Goal: Task Accomplishment & Management: Manage account settings

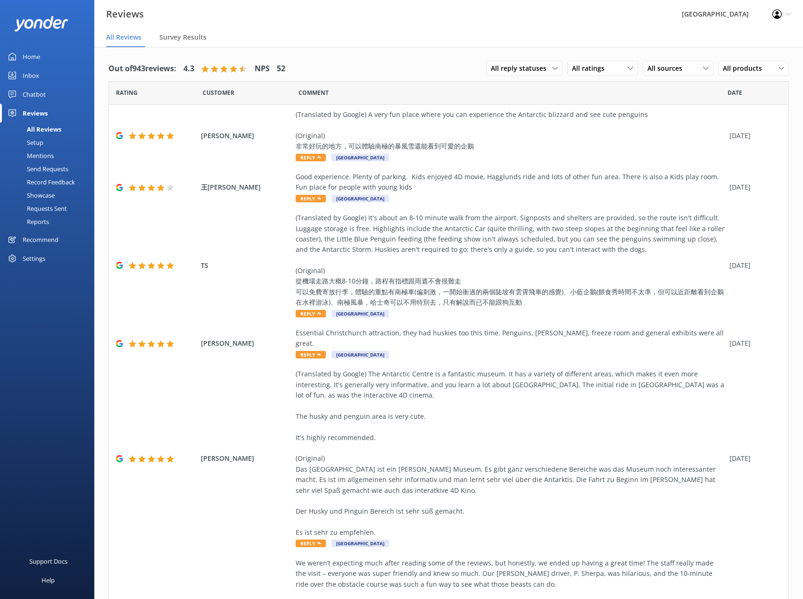
click at [26, 76] on div "Inbox" at bounding box center [31, 75] width 16 height 19
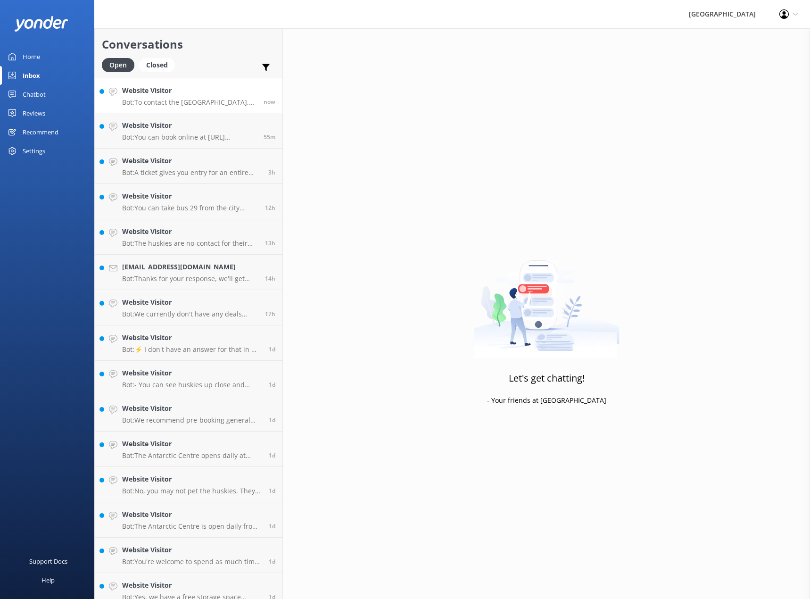
click at [193, 99] on p "Bot: To contact the [GEOGRAPHIC_DATA], please call [PHONE_NUMBER] or email [EMA…" at bounding box center [189, 102] width 134 height 8
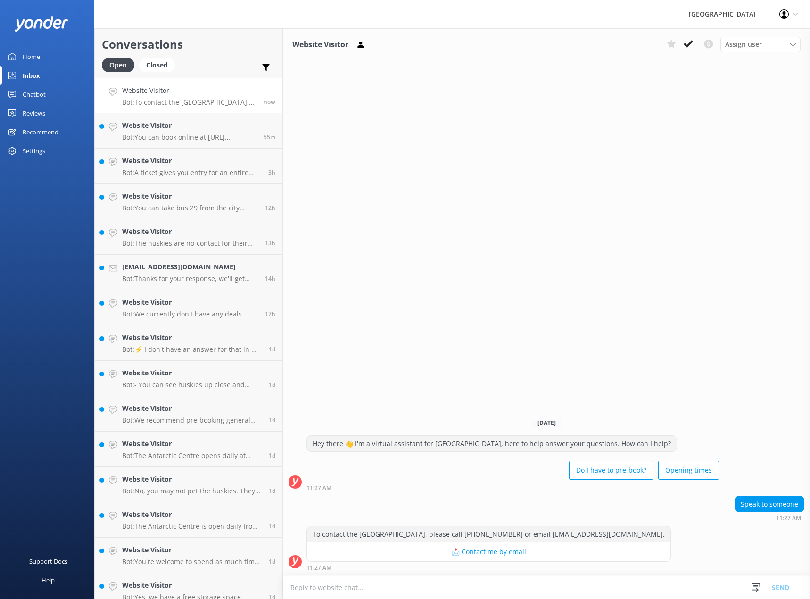
click at [733, 13] on div "[GEOGRAPHIC_DATA]" at bounding box center [722, 14] width 90 height 28
click at [792, 16] on div "Profile Settings Logout" at bounding box center [788, 14] width 42 height 28
click at [443, 210] on div "Website Visitor Assign user [PERSON_NAME] Info [PERSON_NAME] [PERSON_NAME] [PER…" at bounding box center [546, 313] width 527 height 570
click at [39, 58] on div "Home" at bounding box center [31, 56] width 17 height 19
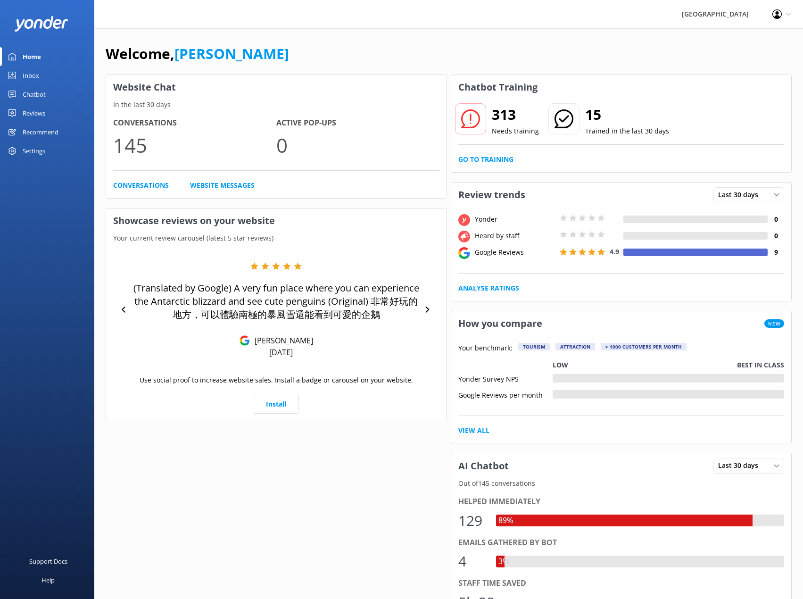
click at [786, 13] on use at bounding box center [787, 14] width 5 height 3
click at [731, 67] on link "Logout" at bounding box center [756, 65] width 94 height 24
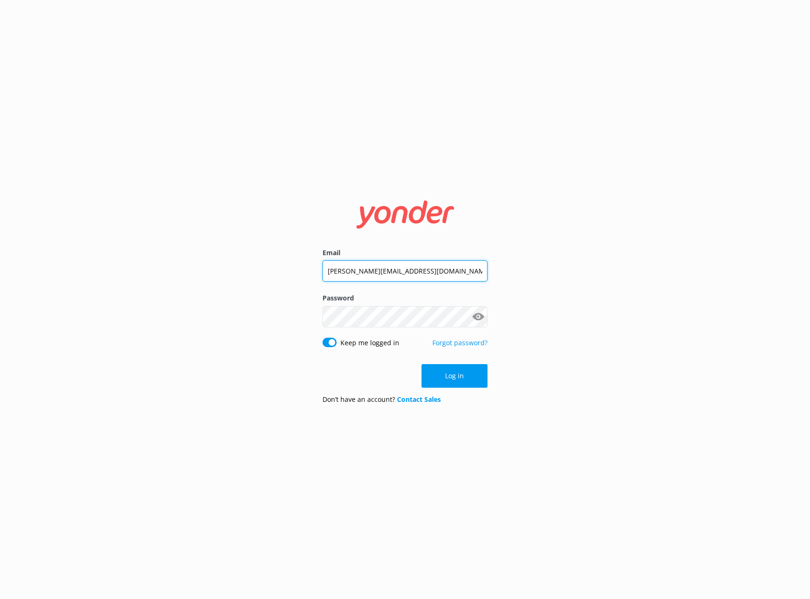
drag, startPoint x: 348, startPoint y: 271, endPoint x: 305, endPoint y: 277, distance: 43.2
click at [305, 277] on div "Email [PERSON_NAME][EMAIL_ADDRESS][DOMAIN_NAME] Password Show password Keep me …" at bounding box center [405, 299] width 810 height 599
click at [231, 374] on div "Email [PERSON_NAME][EMAIL_ADDRESS][DOMAIN_NAME] Password Show password Keep me …" at bounding box center [405, 299] width 810 height 599
click at [317, 317] on div "Email [PERSON_NAME][EMAIL_ADDRESS][DOMAIN_NAME] Password Show password Keep me …" at bounding box center [405, 300] width 189 height 224
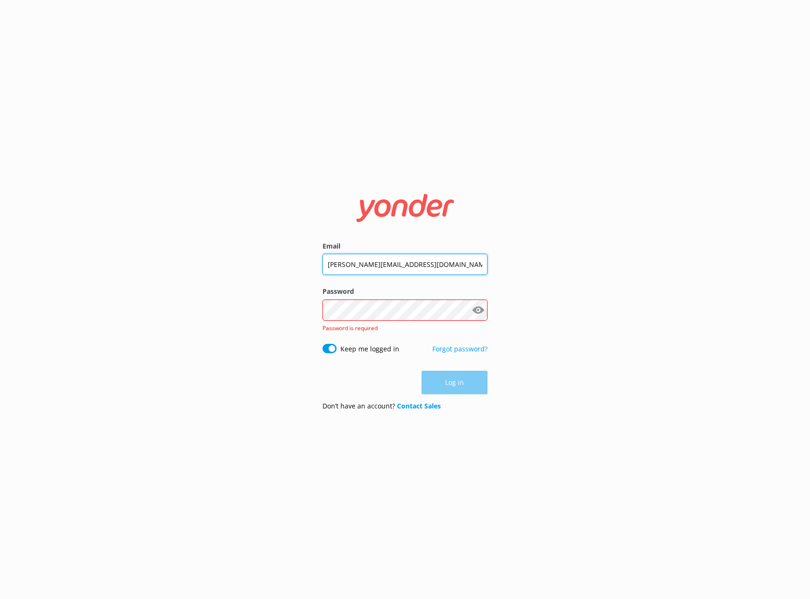
click at [350, 263] on input "[PERSON_NAME][EMAIL_ADDRESS][DOMAIN_NAME]" at bounding box center [404, 264] width 165 height 21
type input "[EMAIL_ADDRESS][DOMAIN_NAME]"
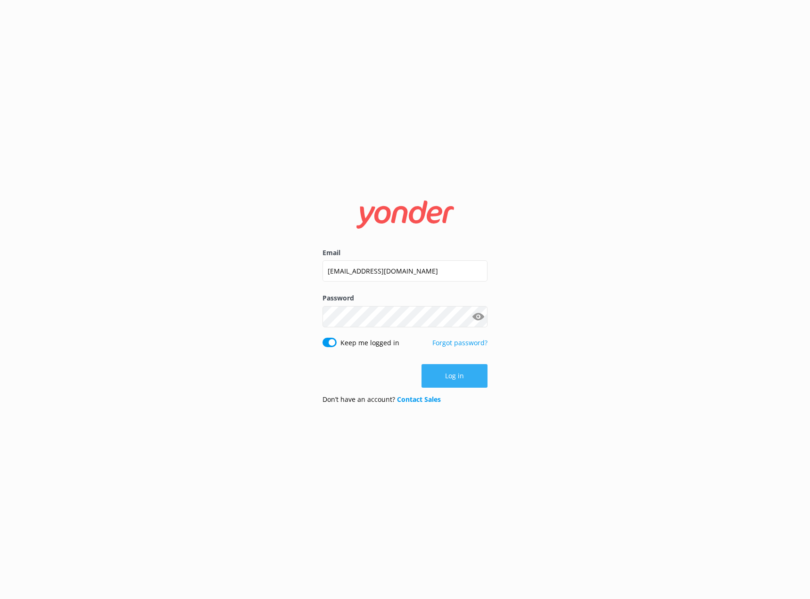
click at [452, 382] on button "Log in" at bounding box center [454, 376] width 66 height 24
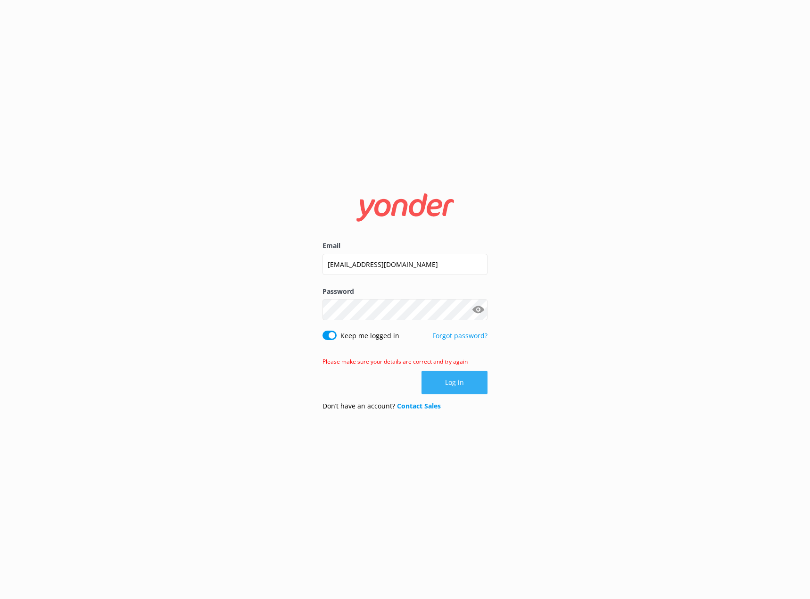
click at [449, 382] on button "Log in" at bounding box center [454, 382] width 66 height 24
click at [482, 380] on button "Log in" at bounding box center [454, 382] width 66 height 24
click at [460, 387] on button "Log in" at bounding box center [454, 382] width 66 height 24
click at [475, 312] on button "Show password" at bounding box center [477, 309] width 19 height 19
click at [347, 264] on input "[EMAIL_ADDRESS][DOMAIN_NAME]" at bounding box center [404, 264] width 165 height 21
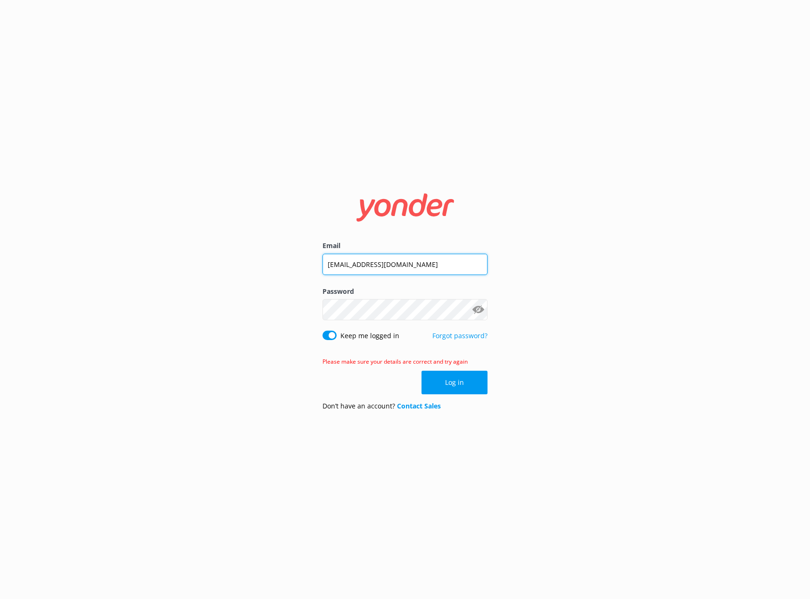
type input "[PERSON_NAME][EMAIL_ADDRESS][DOMAIN_NAME]"
click at [451, 385] on button "Log in" at bounding box center [454, 382] width 66 height 24
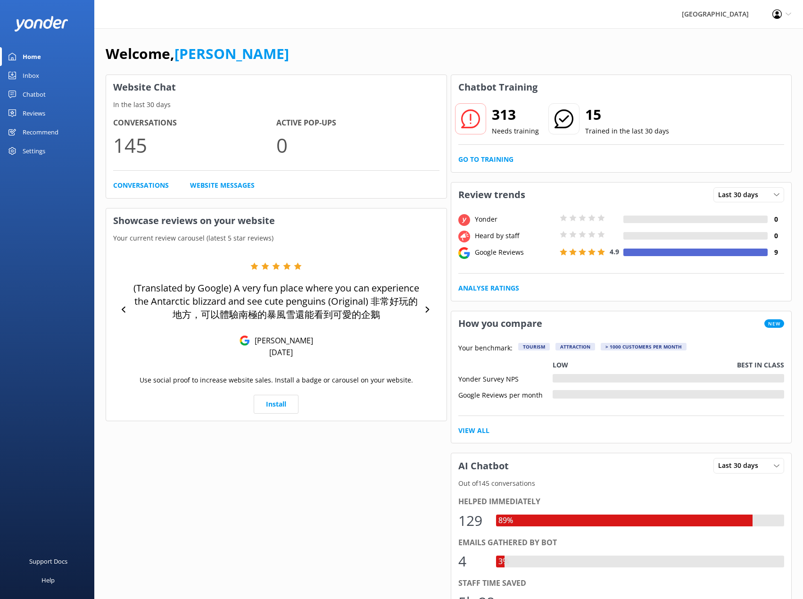
click at [787, 18] on div "Profile Settings Logout" at bounding box center [781, 14] width 42 height 28
click at [759, 41] on link "Profile Settings" at bounding box center [756, 41] width 94 height 24
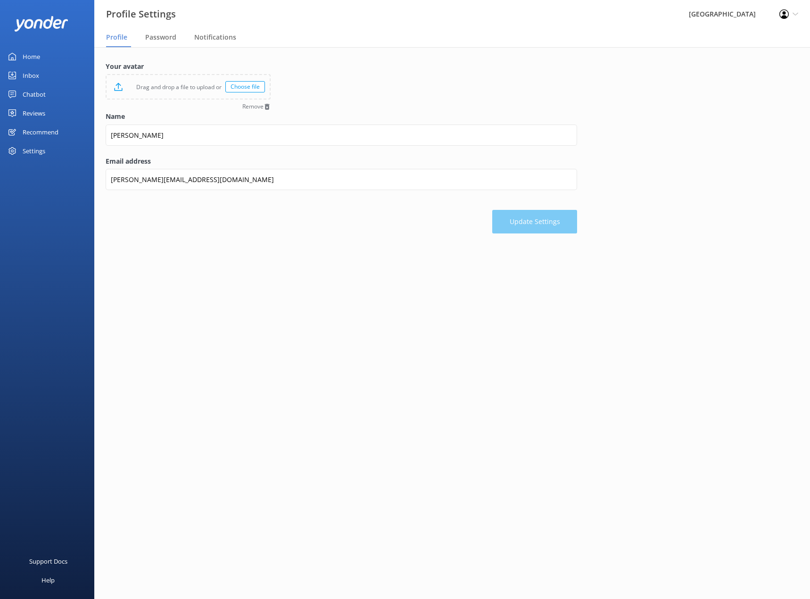
click at [717, 11] on div "[GEOGRAPHIC_DATA]" at bounding box center [722, 14] width 90 height 28
click at [718, 14] on div "[GEOGRAPHIC_DATA]" at bounding box center [722, 14] width 90 height 28
click at [796, 16] on icon at bounding box center [795, 14] width 6 height 6
click at [350, 37] on nav "Profile Password Notifications" at bounding box center [451, 37] width 715 height 19
click at [26, 75] on div "Inbox" at bounding box center [31, 75] width 16 height 19
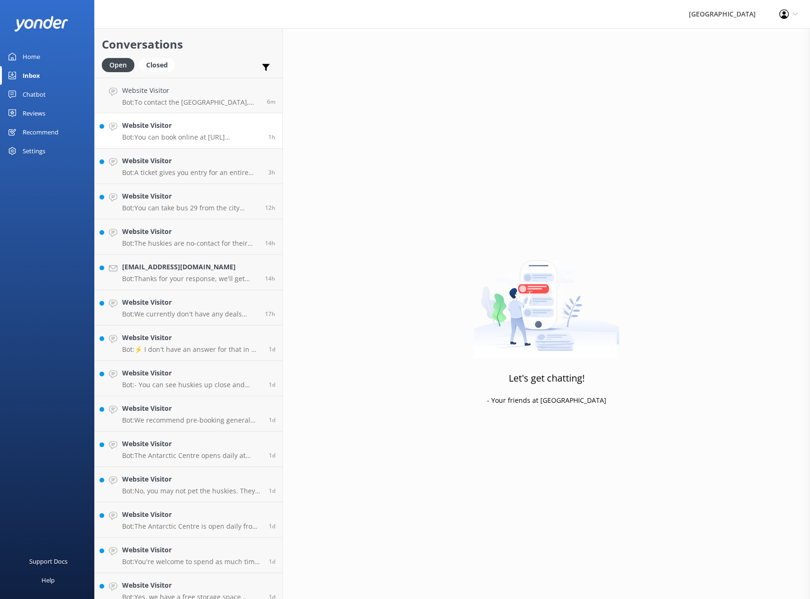
click at [163, 129] on h4 "Website Visitor" at bounding box center [191, 125] width 139 height 10
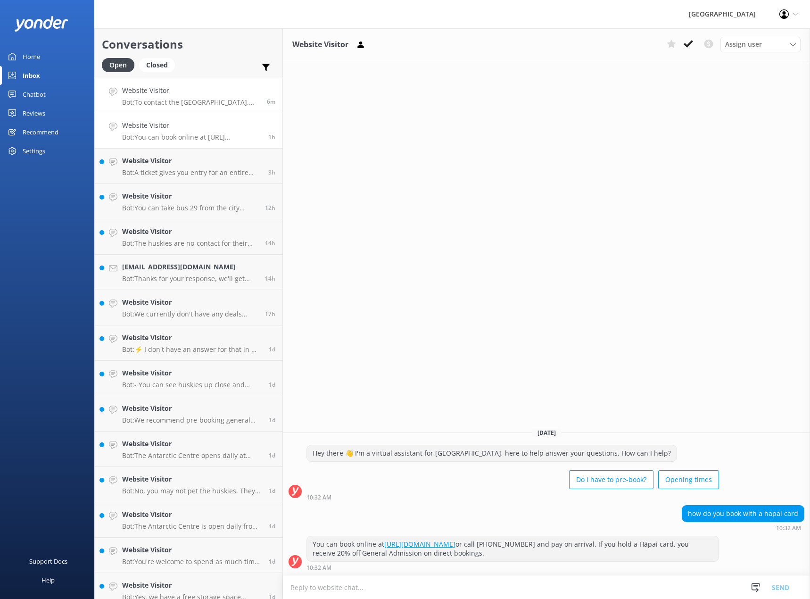
click at [167, 97] on div "Website Visitor Bot: To contact the [GEOGRAPHIC_DATA], please call [PHONE_NUMBE…" at bounding box center [191, 95] width 138 height 20
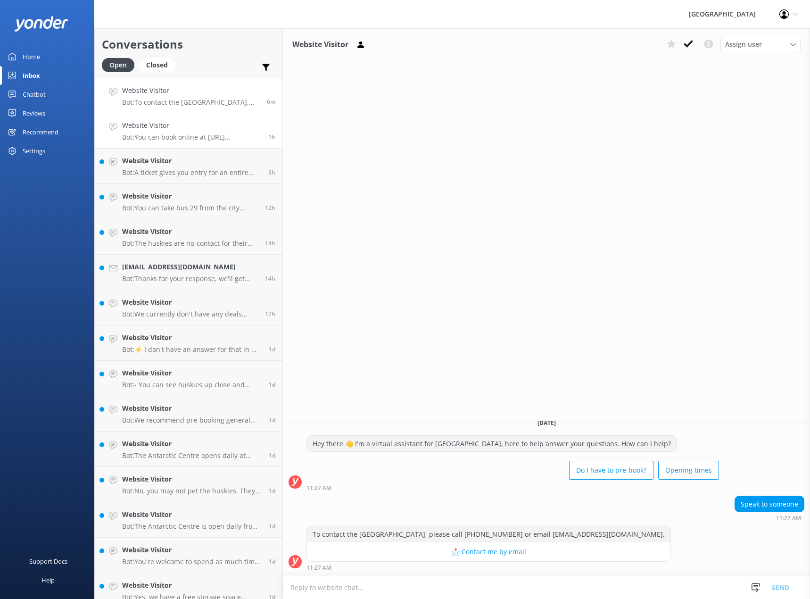
click at [159, 123] on h4 "Website Visitor" at bounding box center [191, 125] width 139 height 10
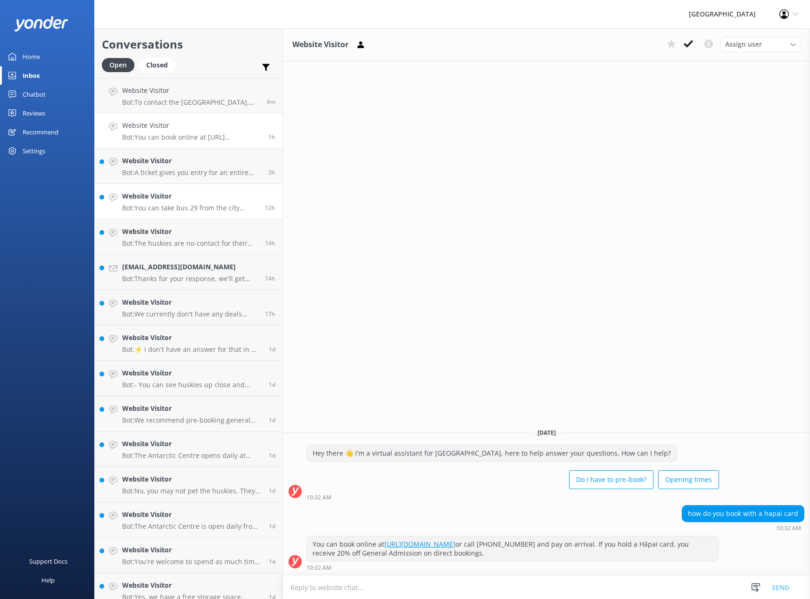
click at [164, 192] on h4 "Website Visitor" at bounding box center [190, 196] width 136 height 10
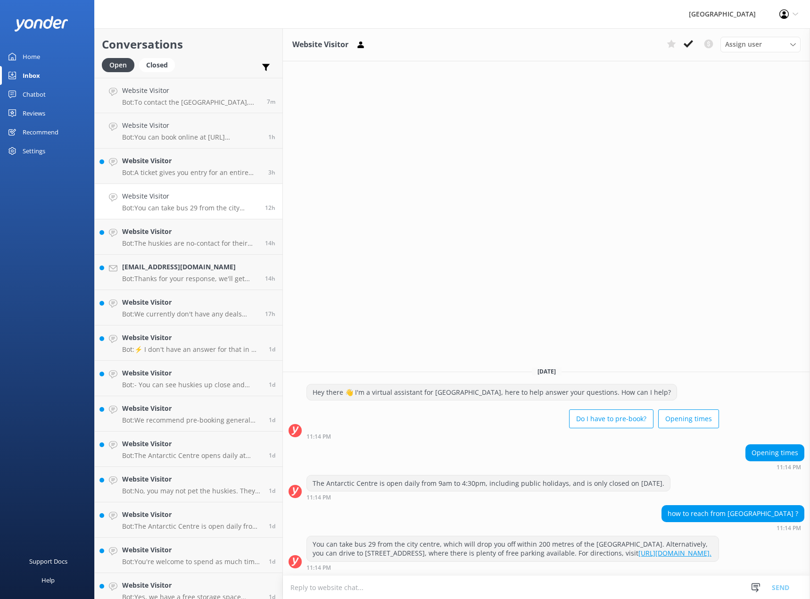
click at [163, 196] on h4 "Website Visitor" at bounding box center [190, 196] width 136 height 10
click at [157, 225] on link "Website Visitor Bot: The huskies are no-contact for their safety and comfort, s…" at bounding box center [189, 236] width 188 height 35
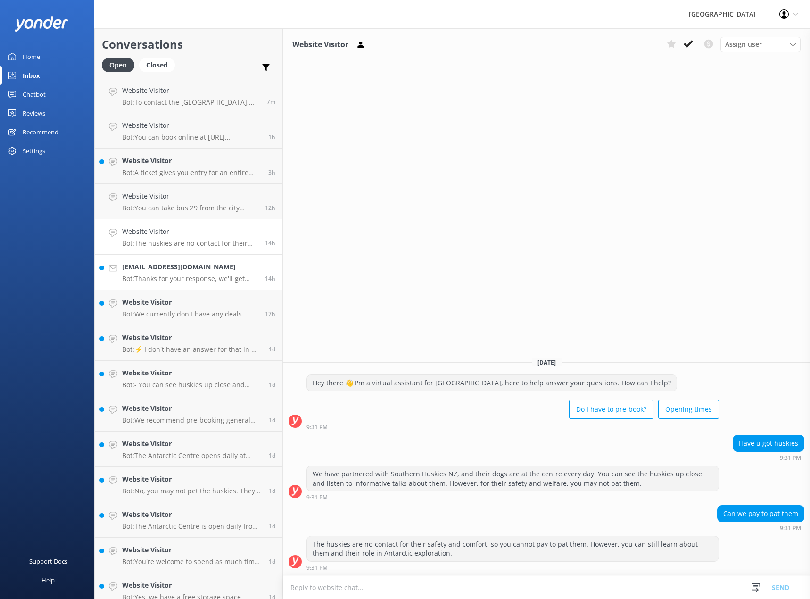
click at [182, 281] on p "Bot: Thanks for your response, we'll get back to you as soon as we can during o…" at bounding box center [190, 278] width 136 height 8
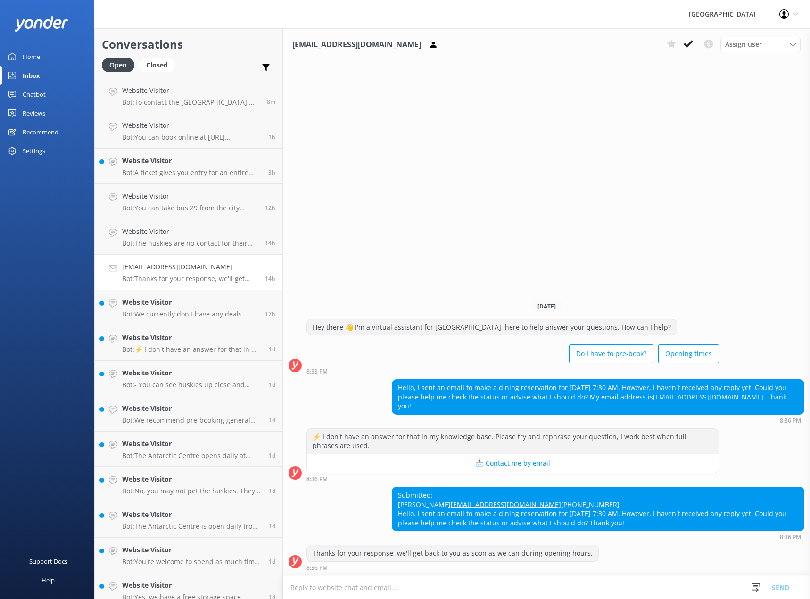
click at [788, 12] on div "Profile Settings Logout" at bounding box center [788, 14] width 42 height 28
click at [754, 67] on link "Logout" at bounding box center [763, 65] width 94 height 24
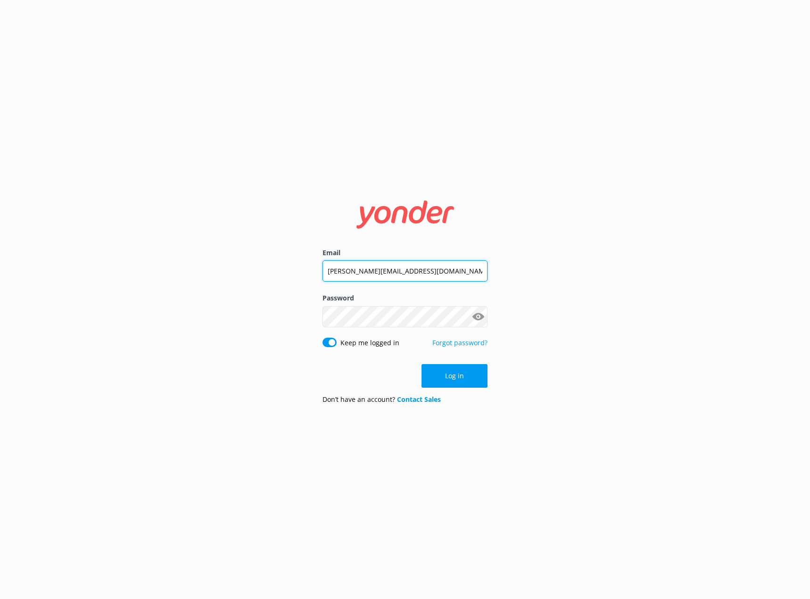
click at [349, 269] on input "[PERSON_NAME][EMAIL_ADDRESS][DOMAIN_NAME]" at bounding box center [404, 270] width 165 height 21
type input "[EMAIL_ADDRESS][DOMAIN_NAME]"
click at [477, 314] on button "Show password" at bounding box center [477, 316] width 19 height 19
click at [459, 343] on link "Forgot password?" at bounding box center [459, 342] width 55 height 9
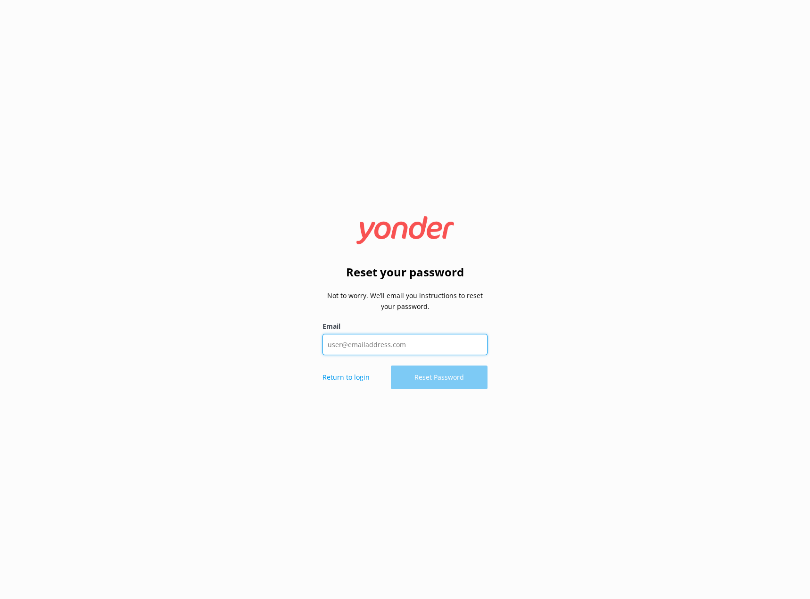
click at [399, 345] on input "Email" at bounding box center [404, 344] width 165 height 21
type input "[EMAIL_ADDRESS][DOMAIN_NAME]"
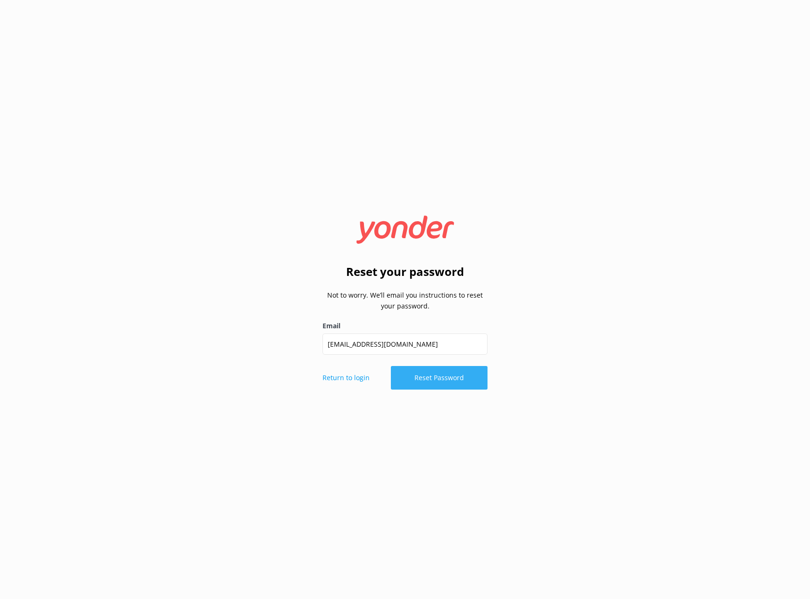
click at [428, 378] on button "Reset Password" at bounding box center [439, 378] width 97 height 24
